Goal: Task Accomplishment & Management: Manage account settings

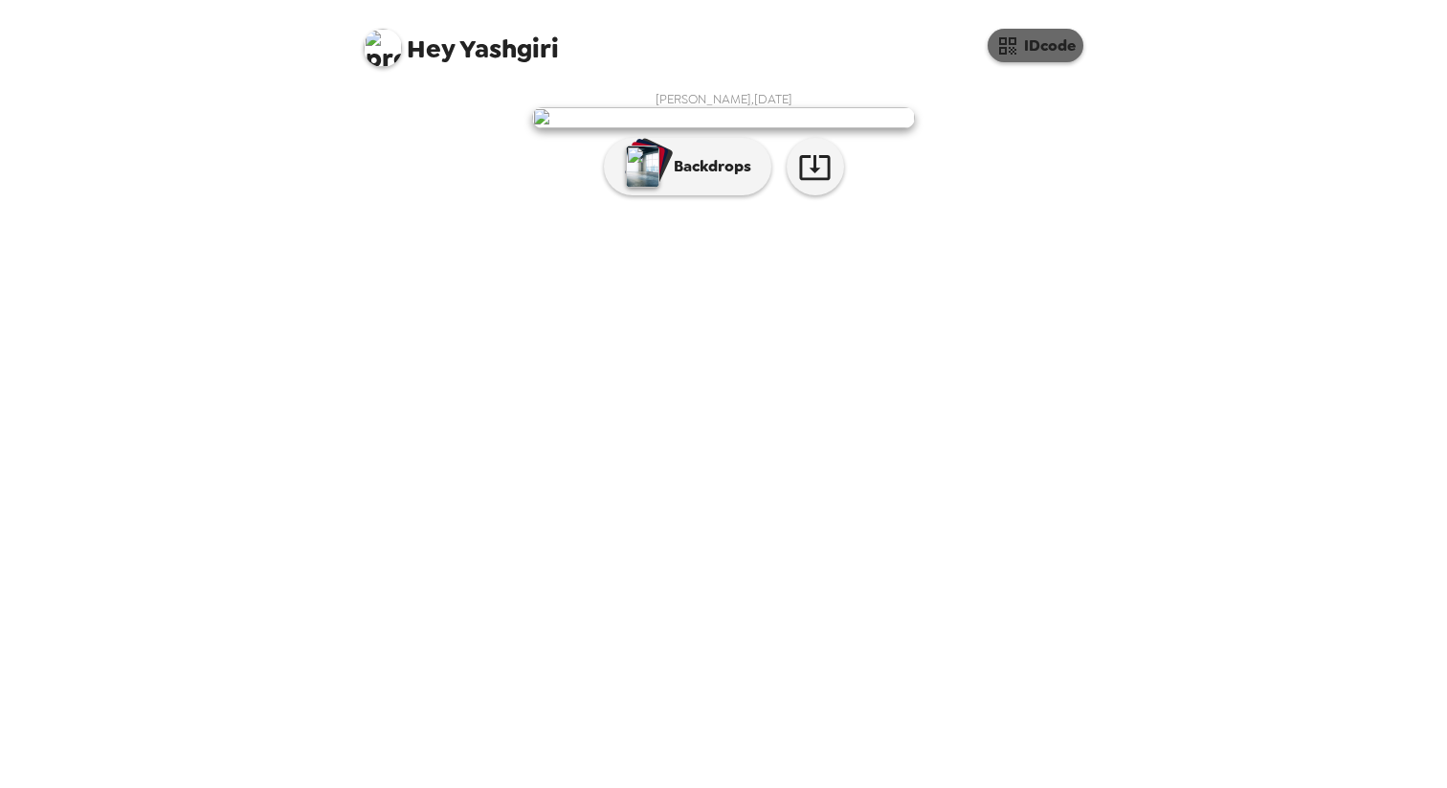
click at [1062, 46] on button "IDcode" at bounding box center [1036, 46] width 96 height 34
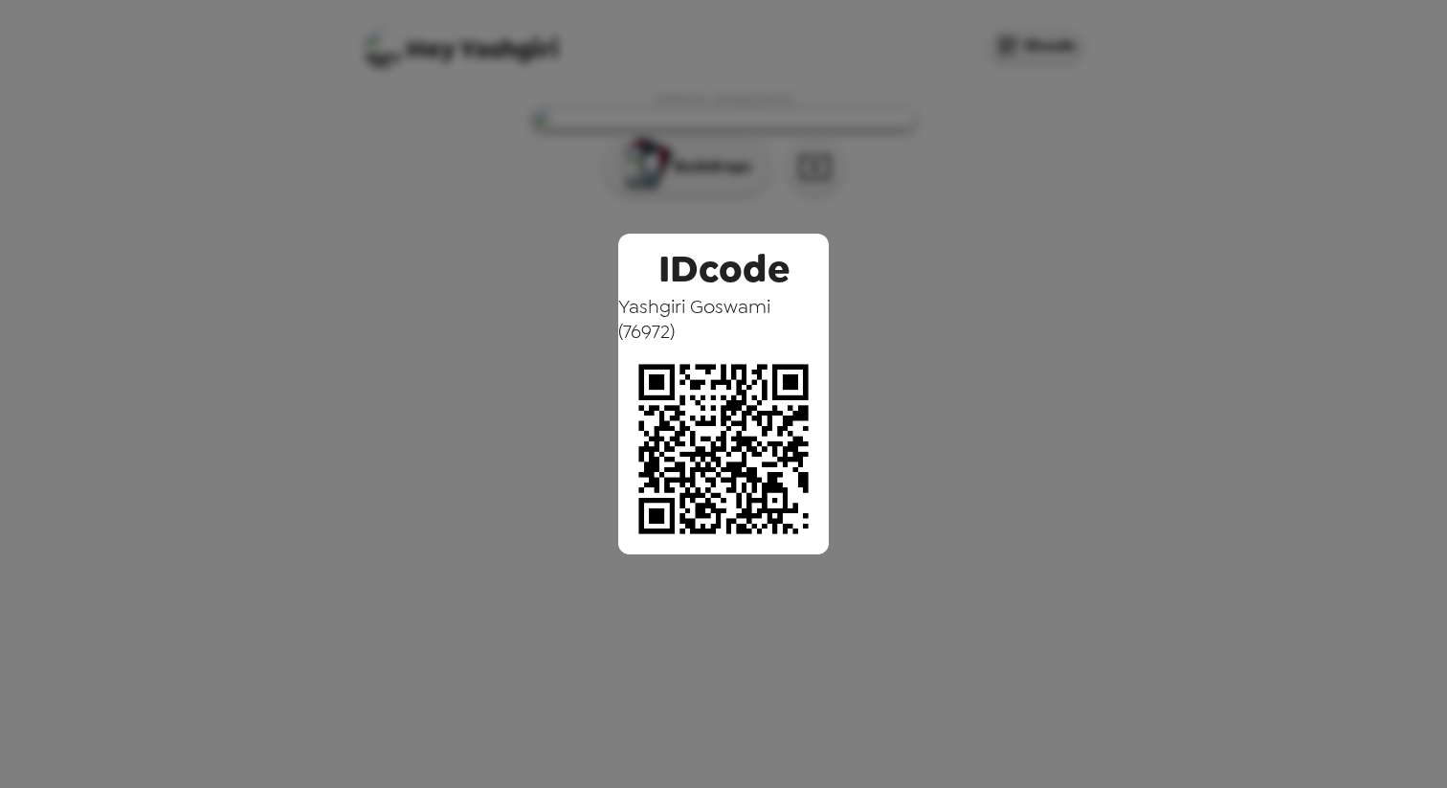
click at [1009, 156] on div "IDcode [PERSON_NAME] ( 76972 )" at bounding box center [723, 394] width 1447 height 788
